Goal: Transaction & Acquisition: Purchase product/service

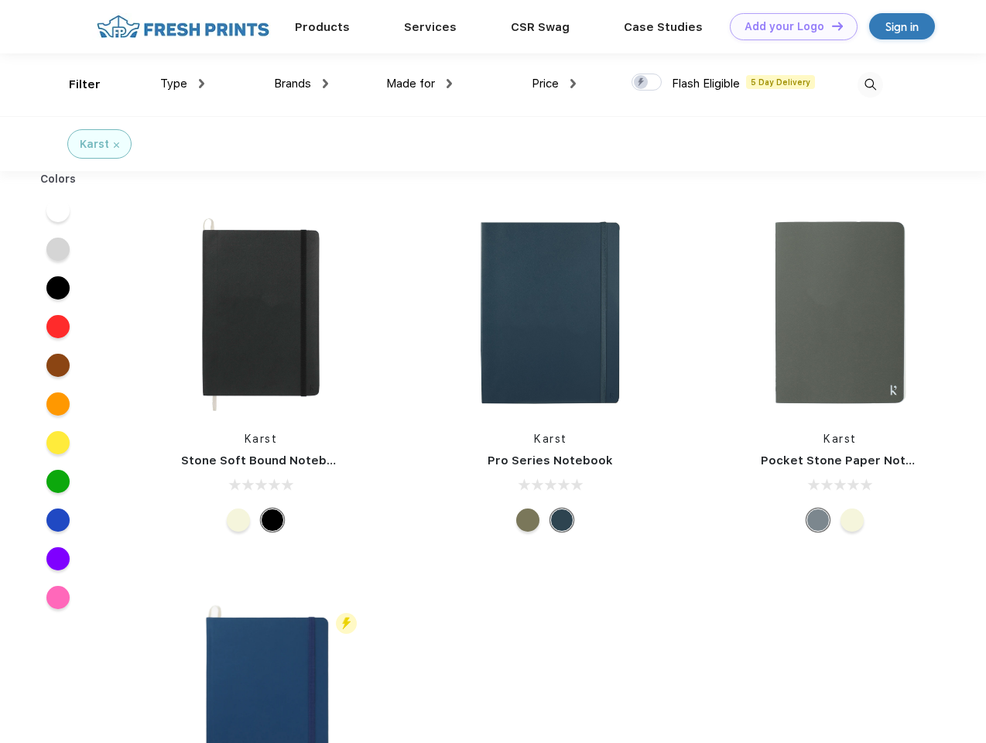
click at [788, 26] on link "Add your Logo Design Tool" at bounding box center [794, 26] width 128 height 27
click at [0, 0] on div "Design Tool" at bounding box center [0, 0] width 0 height 0
click at [830, 26] on link "Add your Logo Design Tool" at bounding box center [794, 26] width 128 height 27
click at [74, 84] on div "Filter" at bounding box center [85, 85] width 32 height 18
click at [183, 84] on span "Type" at bounding box center [173, 84] width 27 height 14
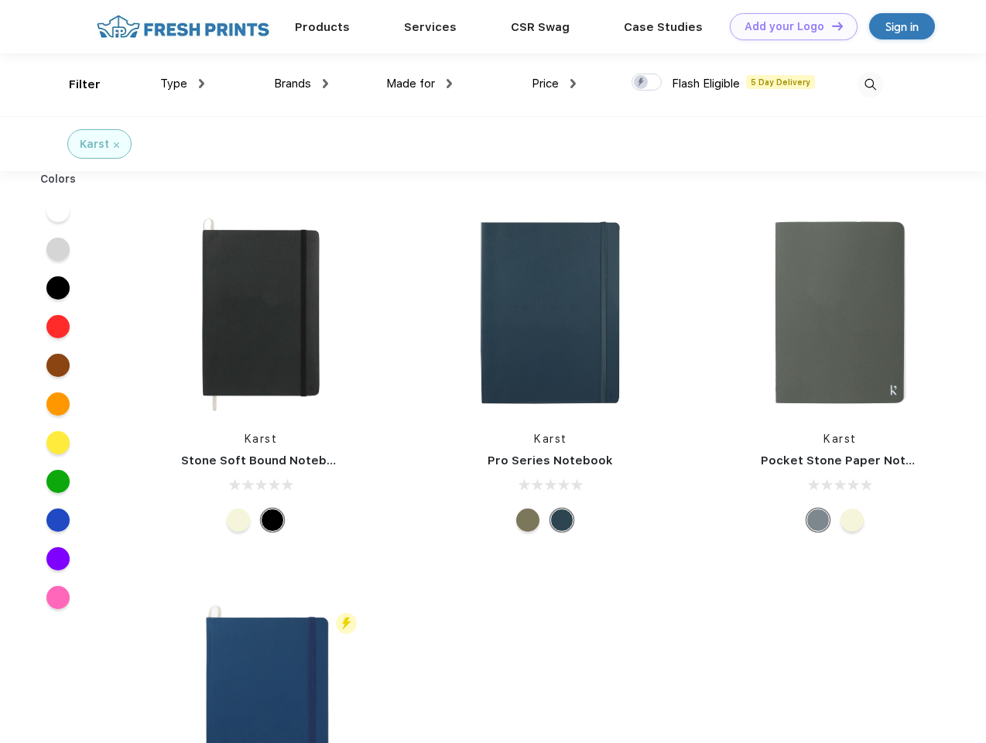
click at [301, 84] on span "Brands" at bounding box center [292, 84] width 37 height 14
click at [419, 84] on span "Made for" at bounding box center [410, 84] width 49 height 14
click at [554, 84] on span "Price" at bounding box center [545, 84] width 27 height 14
click at [647, 83] on div at bounding box center [646, 82] width 30 height 17
click at [641, 83] on input "checkbox" at bounding box center [636, 78] width 10 height 10
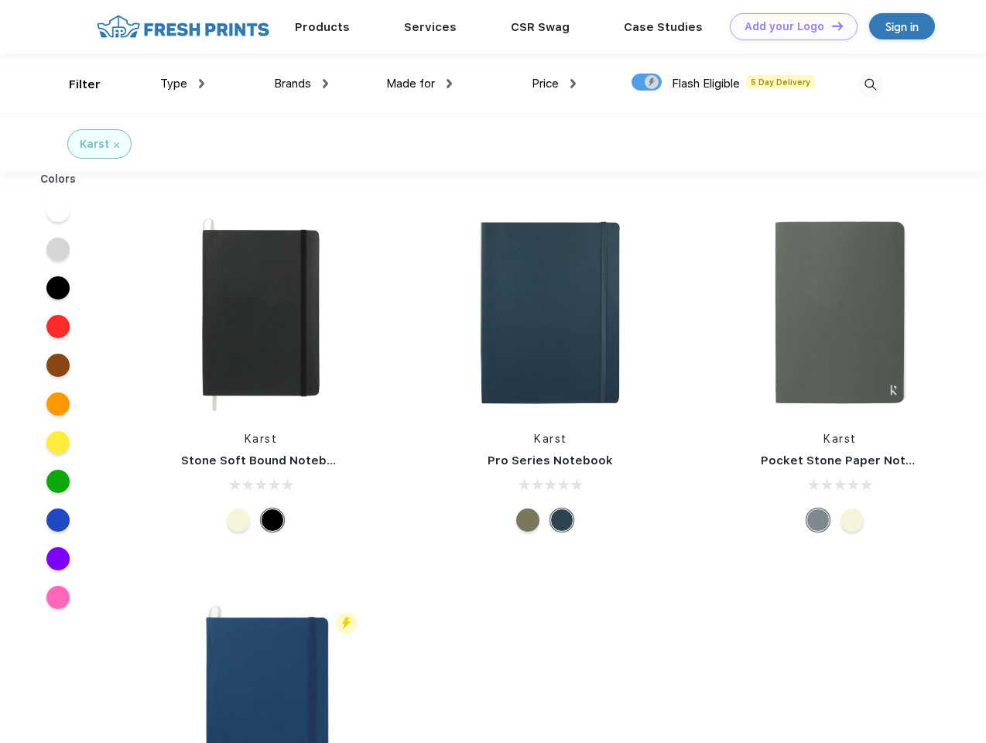
click at [870, 84] on img at bounding box center [870, 85] width 26 height 26
